Goal: Task Accomplishment & Management: Complete application form

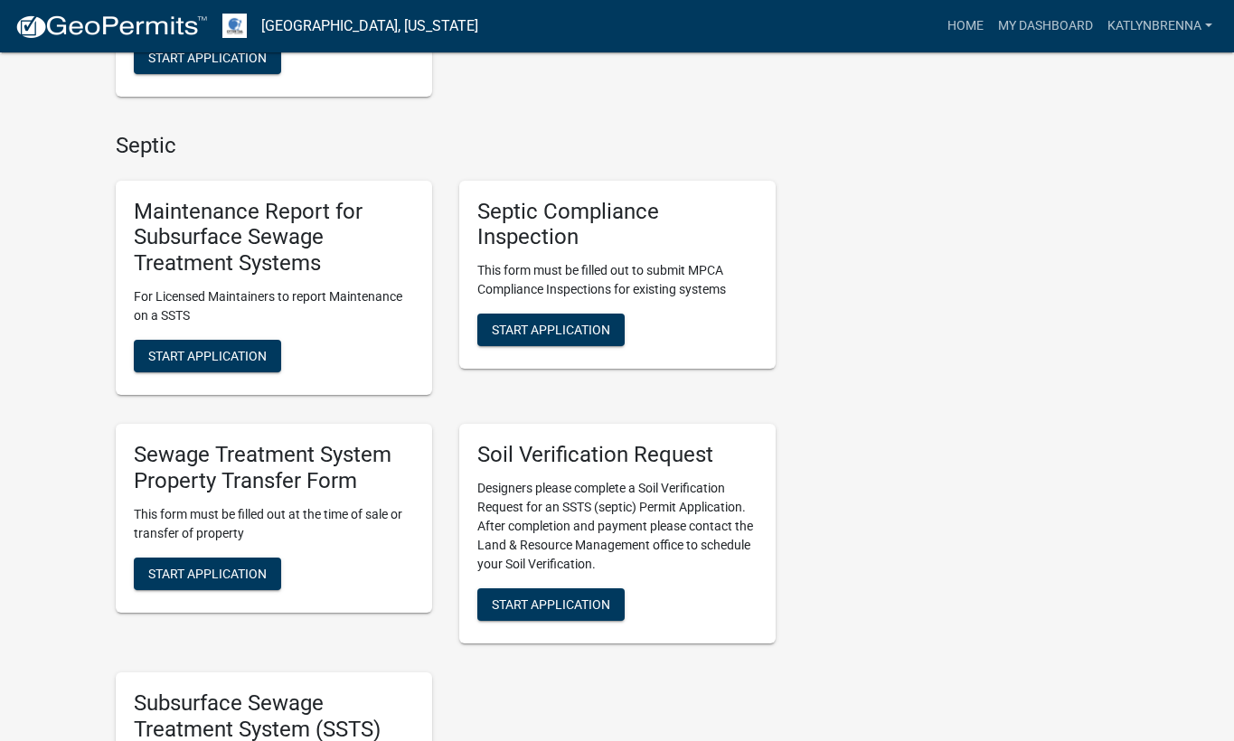
scroll to position [723, 0]
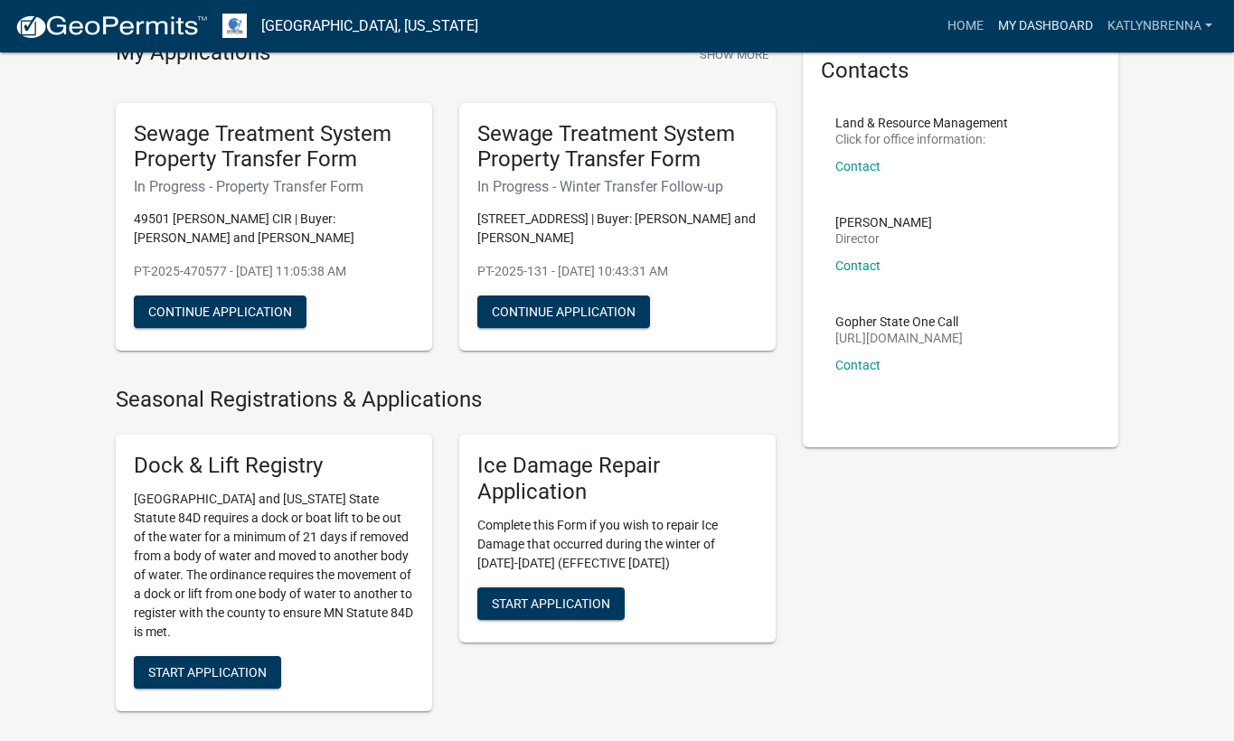
click at [1046, 10] on link "My Dashboard" at bounding box center [1044, 26] width 109 height 34
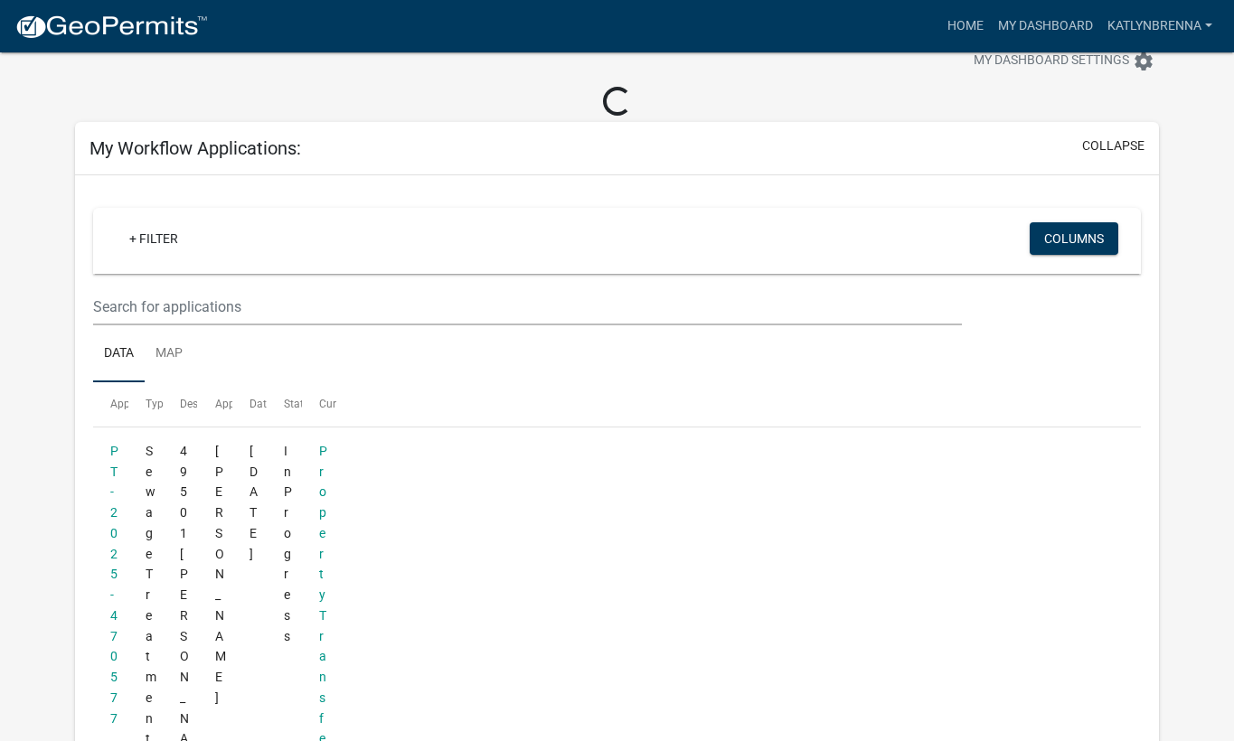
scroll to position [143, 0]
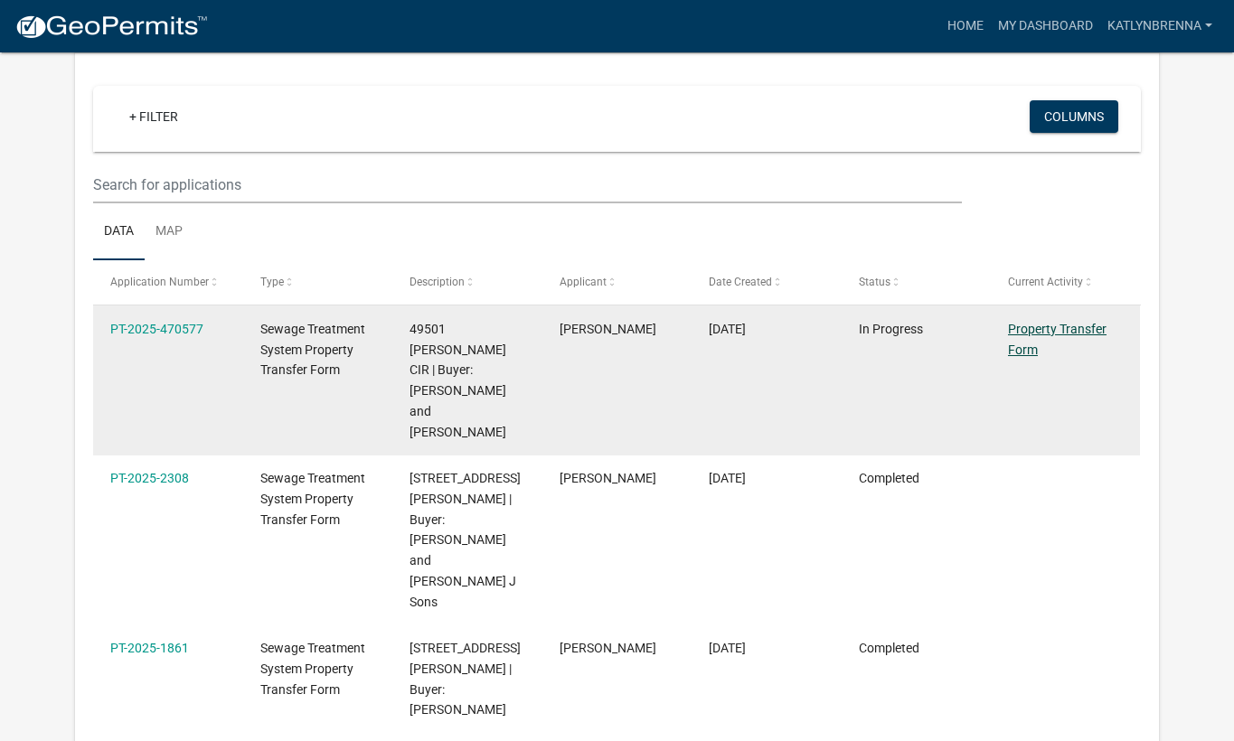
click at [1056, 330] on link "Property Transfer Form" at bounding box center [1057, 339] width 99 height 35
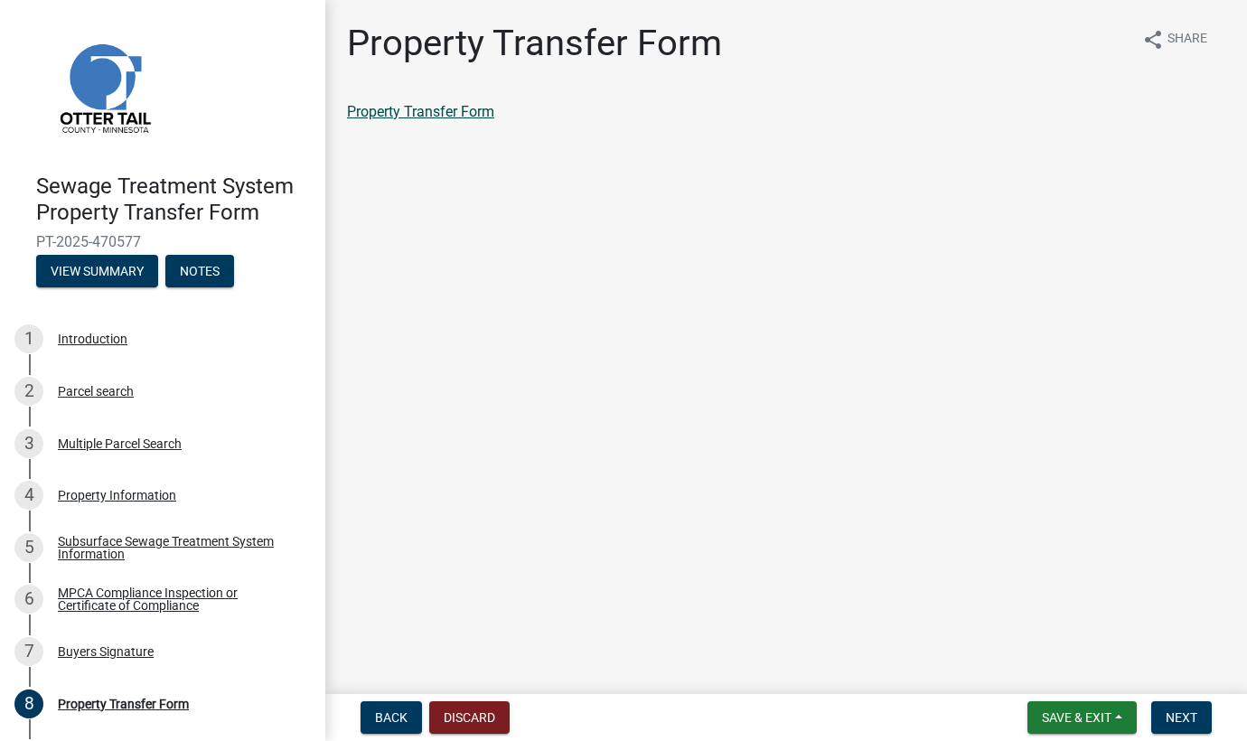
click at [428, 115] on link "Property Transfer Form" at bounding box center [420, 111] width 147 height 17
drag, startPoint x: 1190, startPoint y: 710, endPoint x: 1010, endPoint y: 555, distance: 237.7
click at [1189, 710] on span "Next" at bounding box center [1182, 717] width 32 height 14
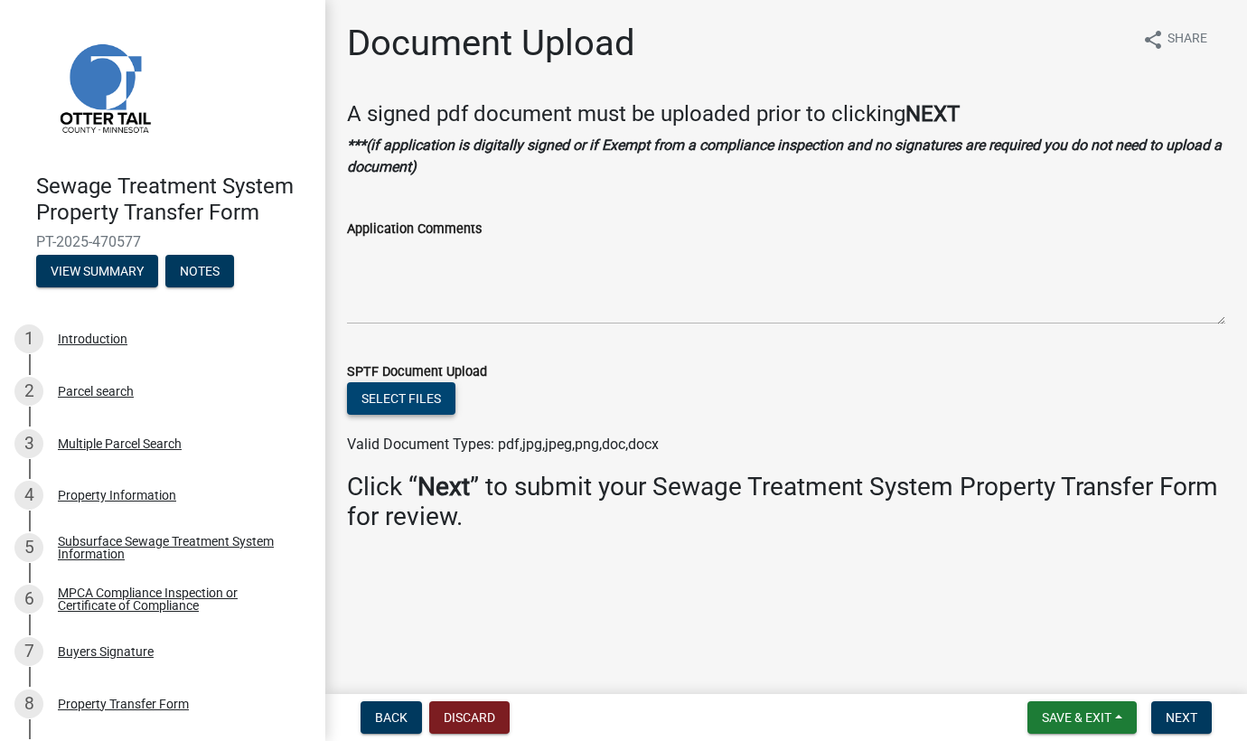
click at [436, 402] on button "Select files" at bounding box center [401, 398] width 108 height 33
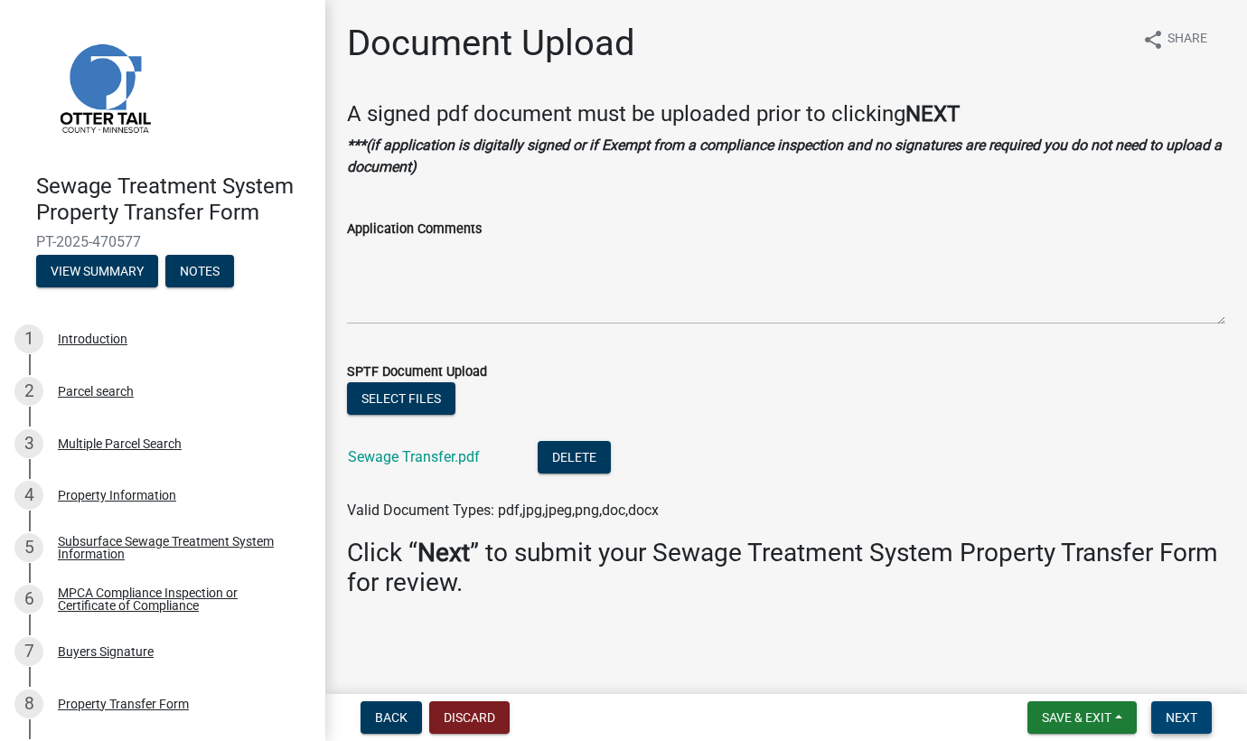
click at [1184, 715] on span "Next" at bounding box center [1182, 717] width 32 height 14
